Goal: Task Accomplishment & Management: Manage account settings

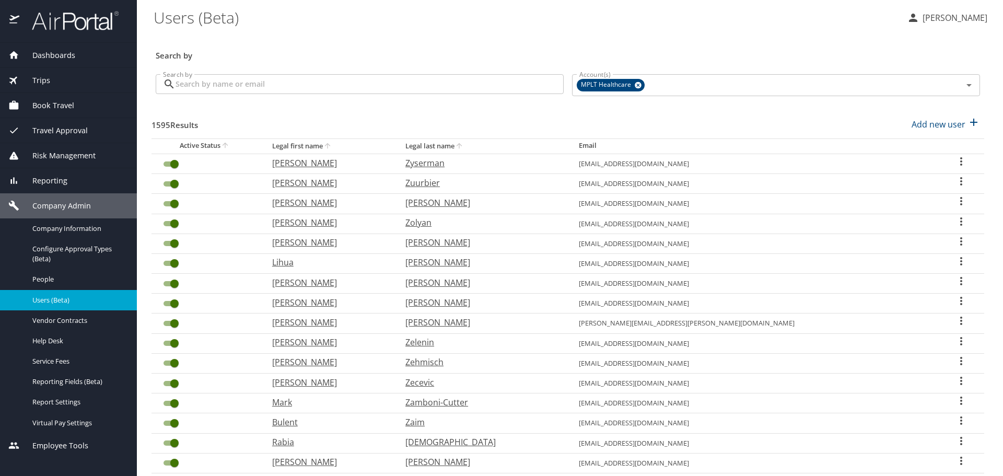
click at [361, 73] on div "Search by Search by" at bounding box center [359, 85] width 416 height 39
click at [357, 84] on input "Search by" at bounding box center [370, 84] width 388 height 20
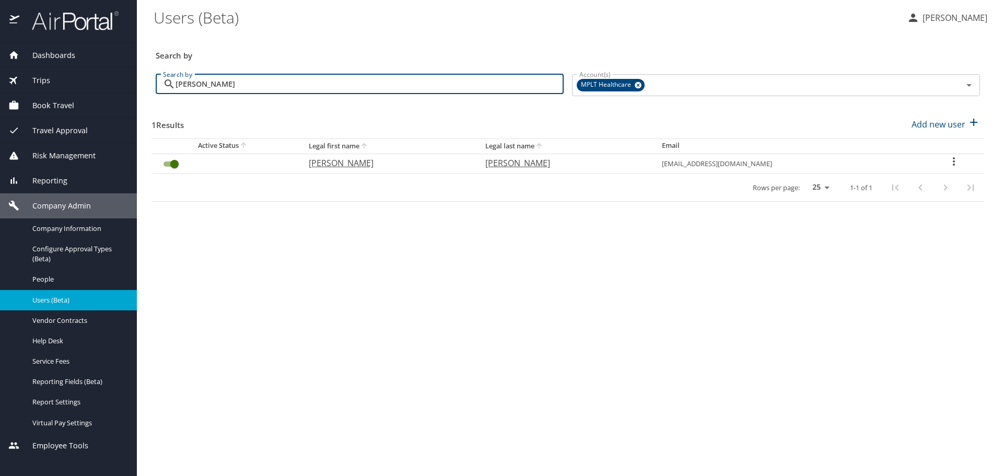
type input "[PERSON_NAME]"
click at [338, 162] on p "[PERSON_NAME]" at bounding box center [387, 163] width 156 height 13
select select "US"
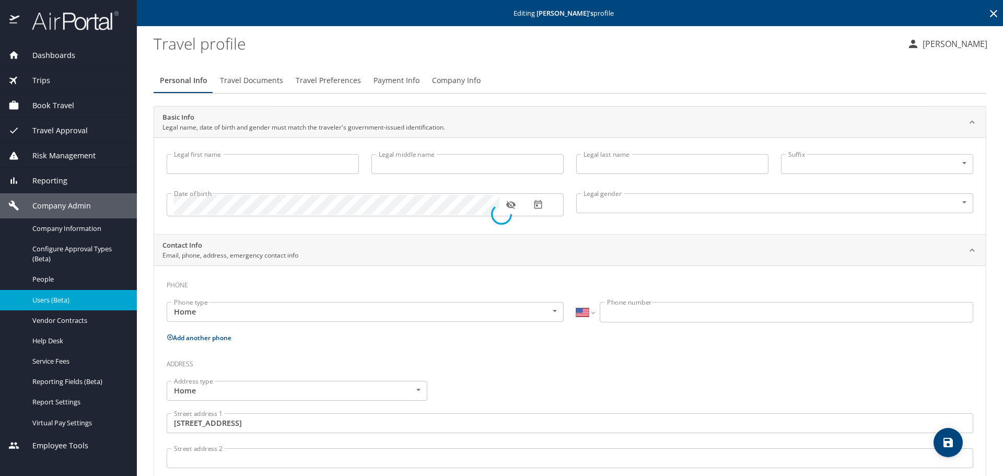
type input "[PERSON_NAME]"
type input "[DEMOGRAPHIC_DATA]"
type input "Mical"
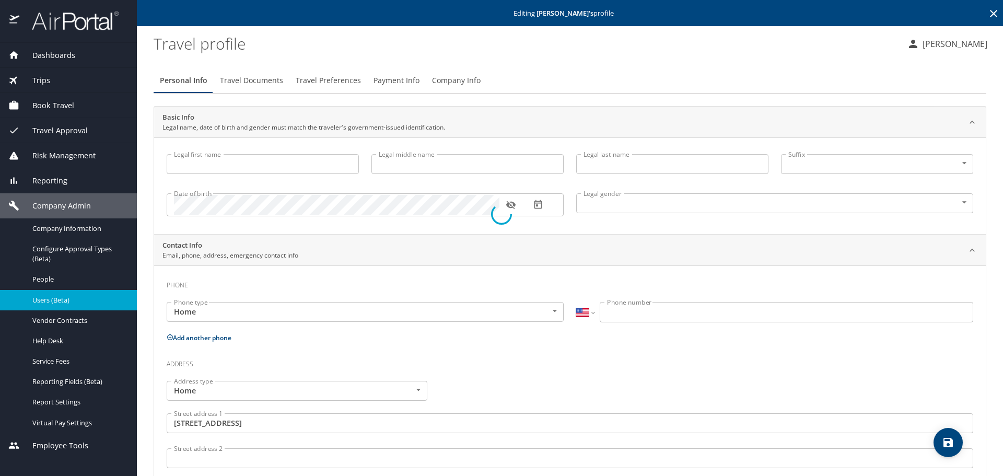
type input "[PERSON_NAME]"
type input "[PHONE_NUMBER]"
type input "[GEOGRAPHIC_DATA]"
type input "[US_STATE]"
select select "US"
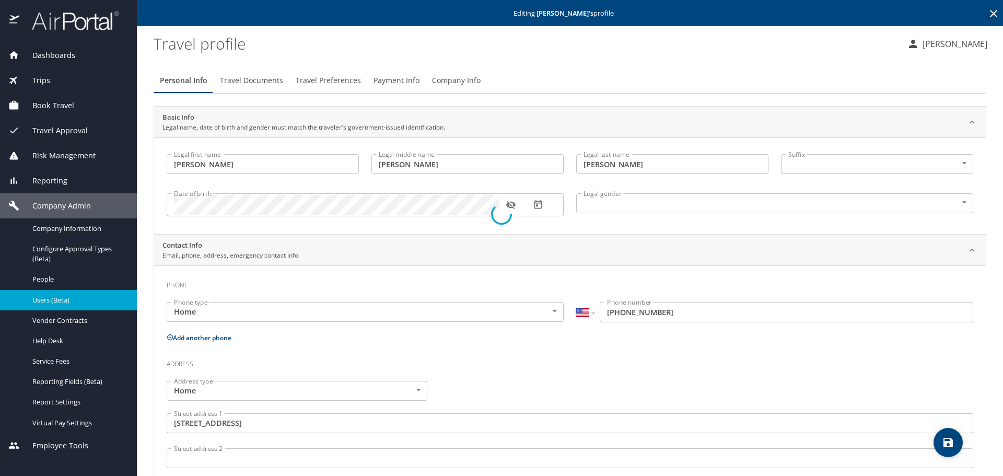
select select "US"
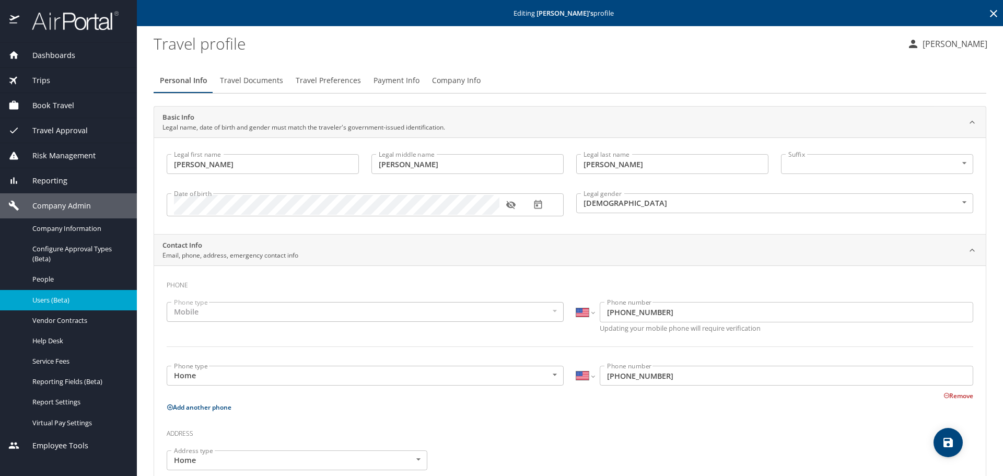
click at [336, 77] on span "Travel Preferences" at bounding box center [328, 80] width 65 height 13
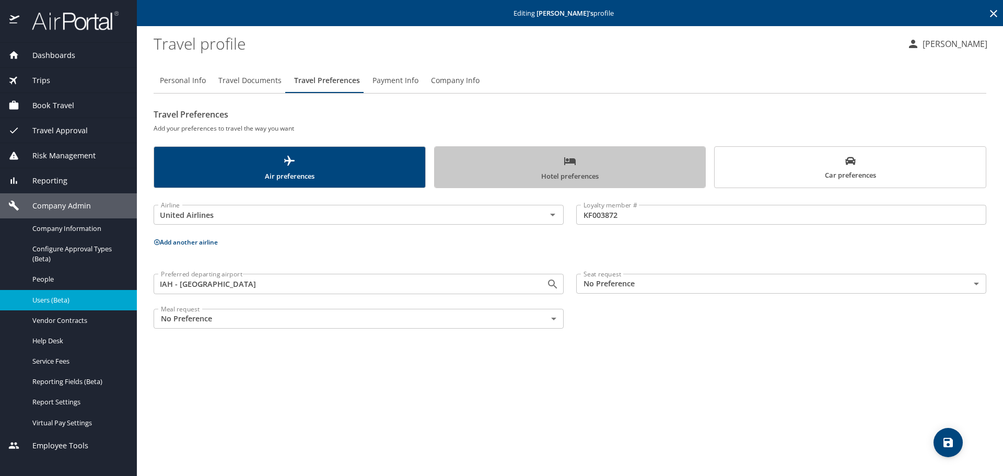
click at [522, 157] on span "Hotel preferences" at bounding box center [570, 169] width 259 height 28
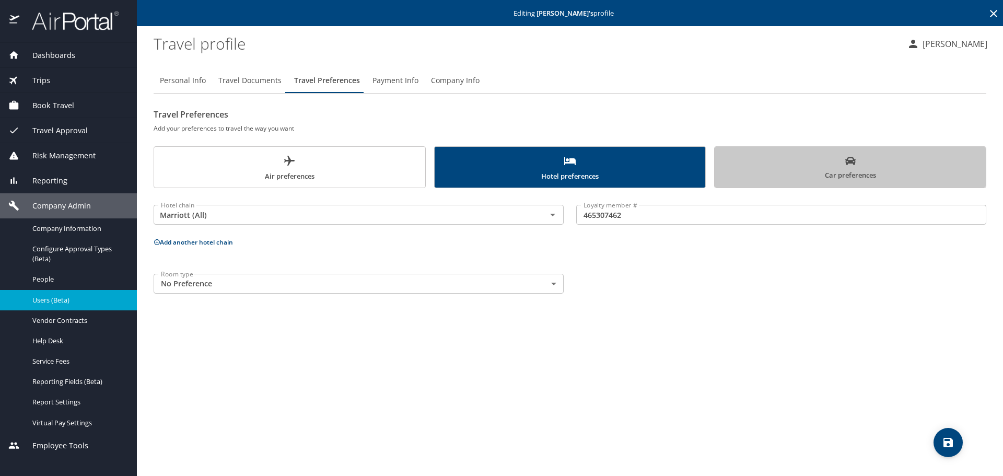
drag, startPoint x: 740, startPoint y: 164, endPoint x: 724, endPoint y: 169, distance: 16.5
click at [742, 165] on span "Car preferences" at bounding box center [850, 169] width 259 height 26
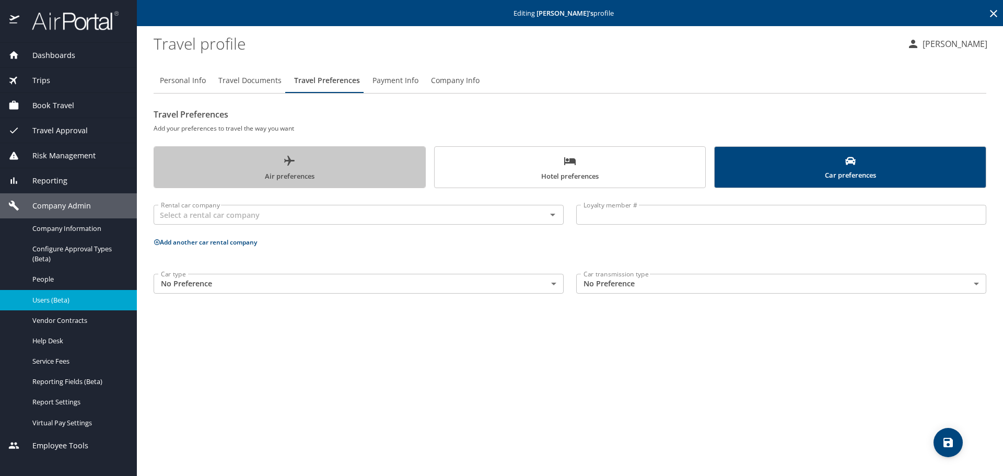
click at [317, 168] on span "Air preferences" at bounding box center [289, 169] width 259 height 28
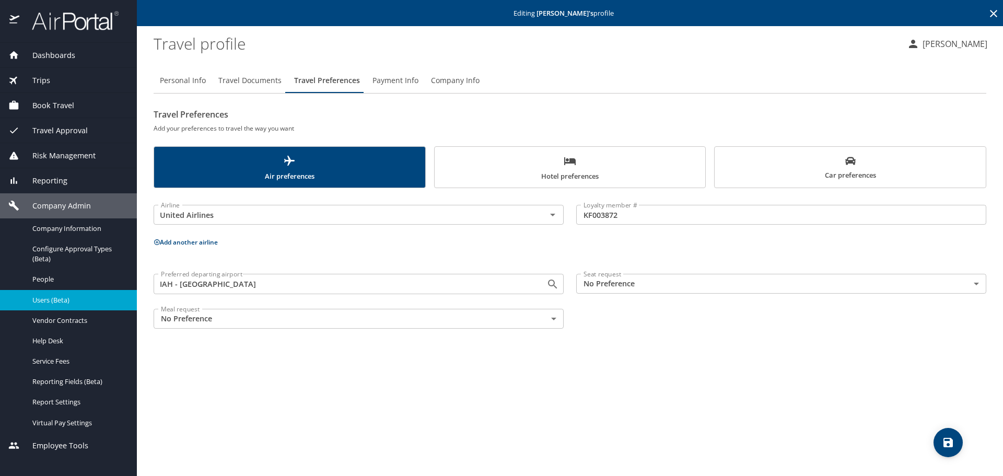
click at [550, 172] on span "Hotel preferences" at bounding box center [570, 169] width 259 height 28
